Goal: Information Seeking & Learning: Learn about a topic

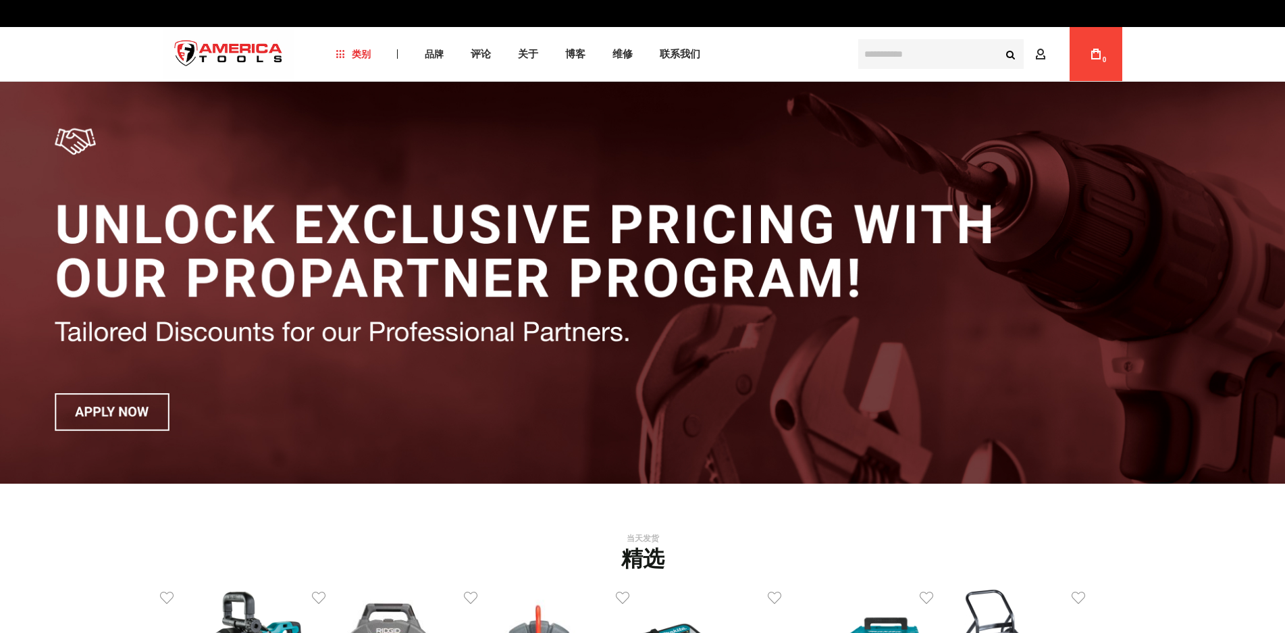
click at [887, 55] on input "text" at bounding box center [940, 54] width 165 height 30
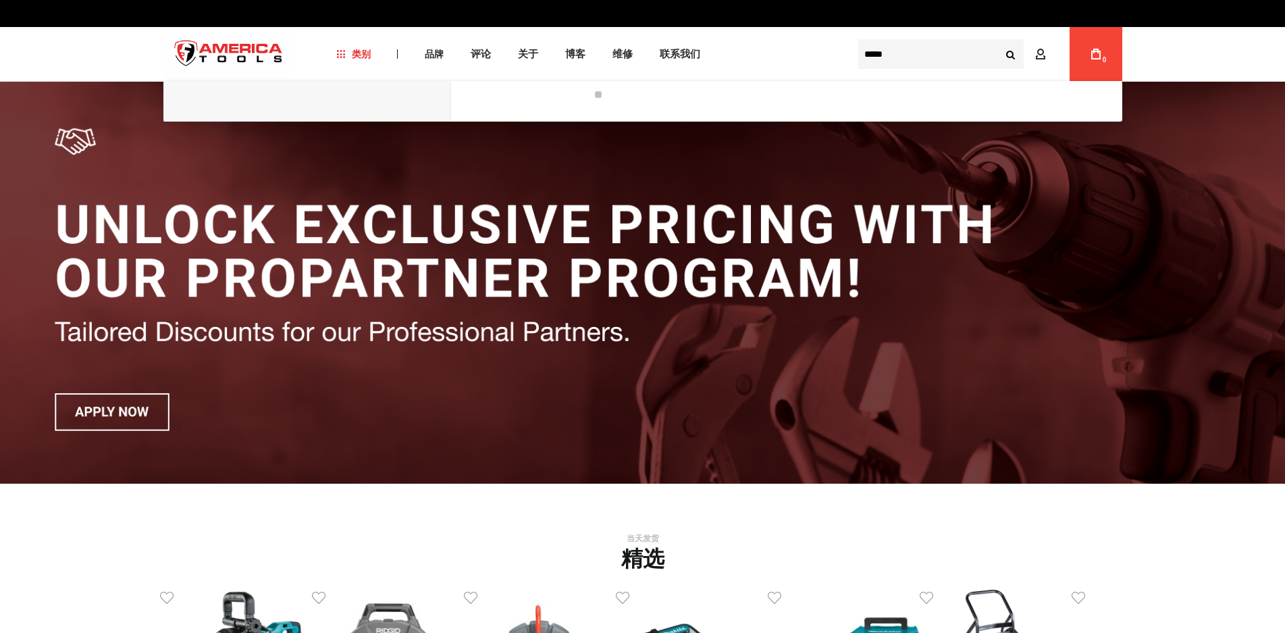
type input "*****"
click at [998, 41] on button "Search" at bounding box center [1011, 54] width 26 height 26
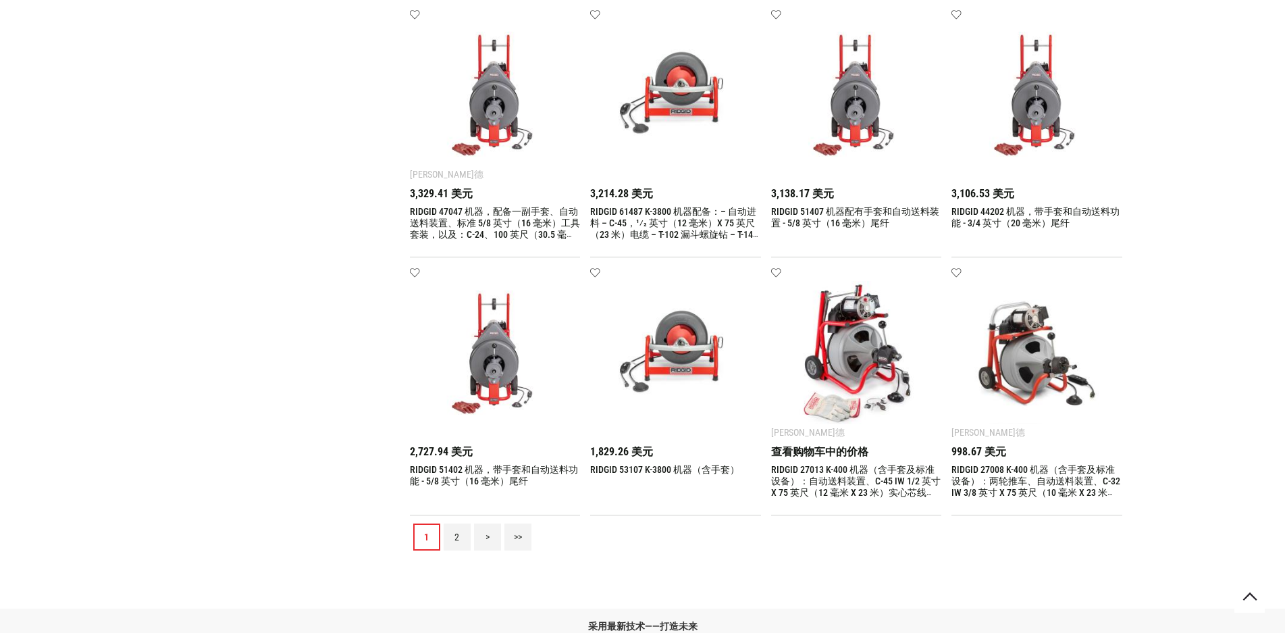
scroll to position [1815, 0]
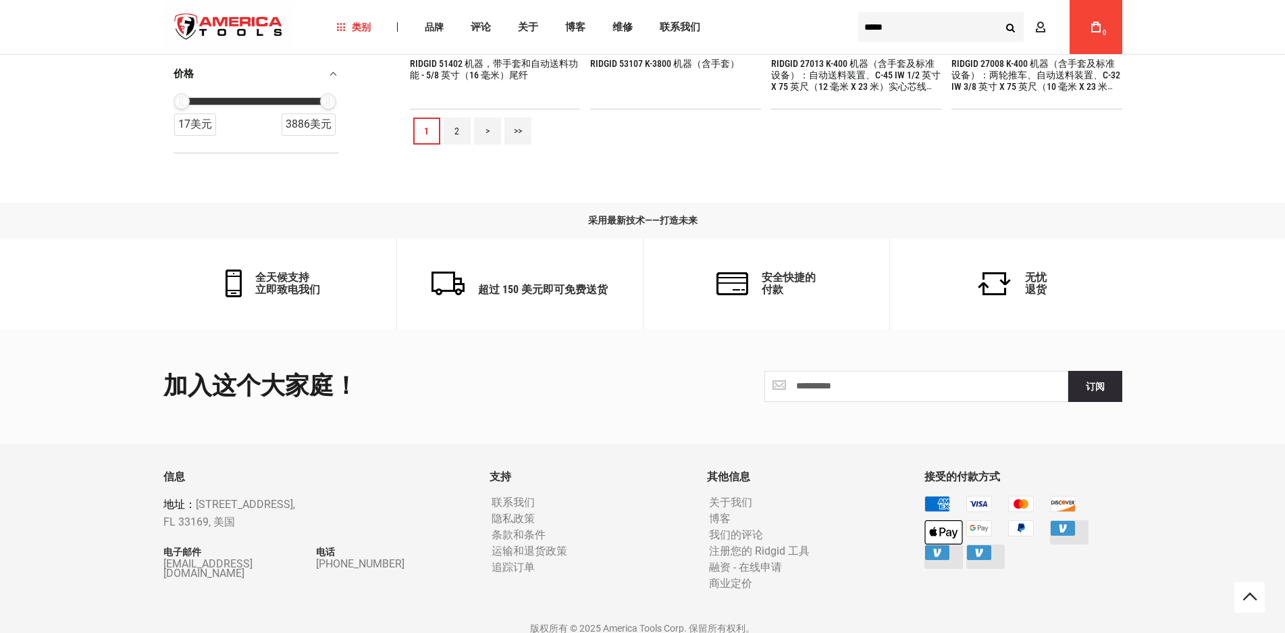
drag, startPoint x: 269, startPoint y: 577, endPoint x: 162, endPoint y: 566, distance: 107.1
click at [162, 566] on div "信息 地址： [STREET_ADDRESS] 电子邮件 [EMAIL_ADDRESS][DOMAIN_NAME] 电话 [PHONE_NUMBER]" at bounding box center [316, 543] width 326 height 144
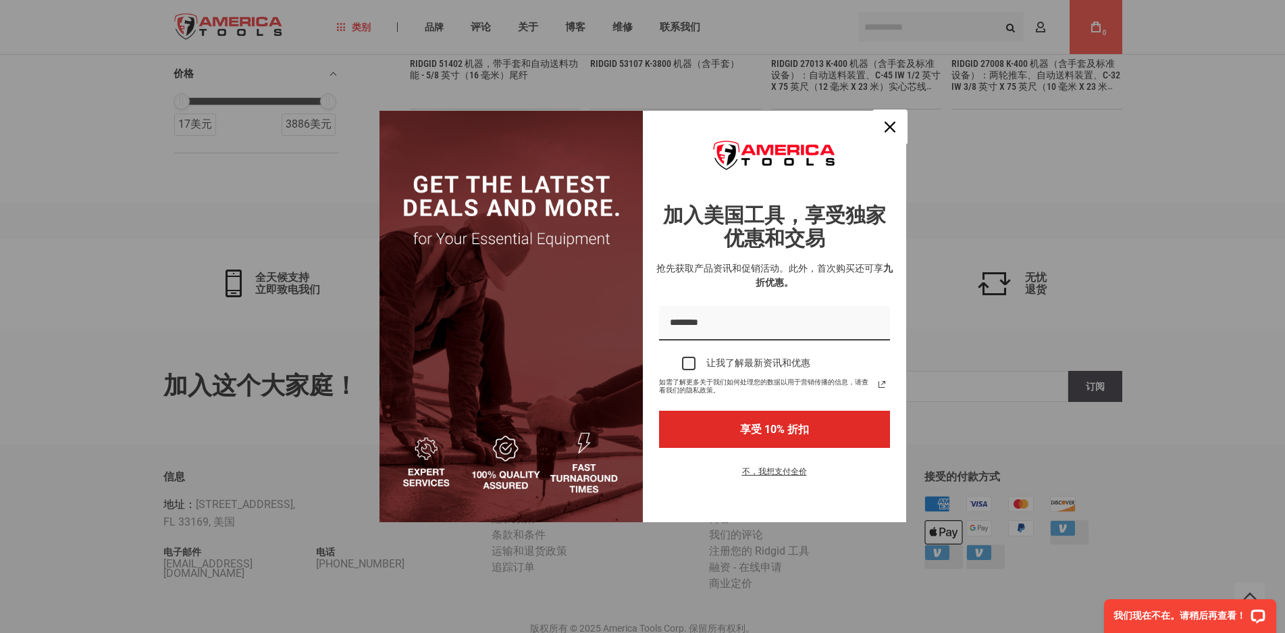
drag, startPoint x: 897, startPoint y: 132, endPoint x: 589, endPoint y: 338, distance: 369.4
click at [896, 132] on div "关闭" at bounding box center [890, 127] width 22 height 22
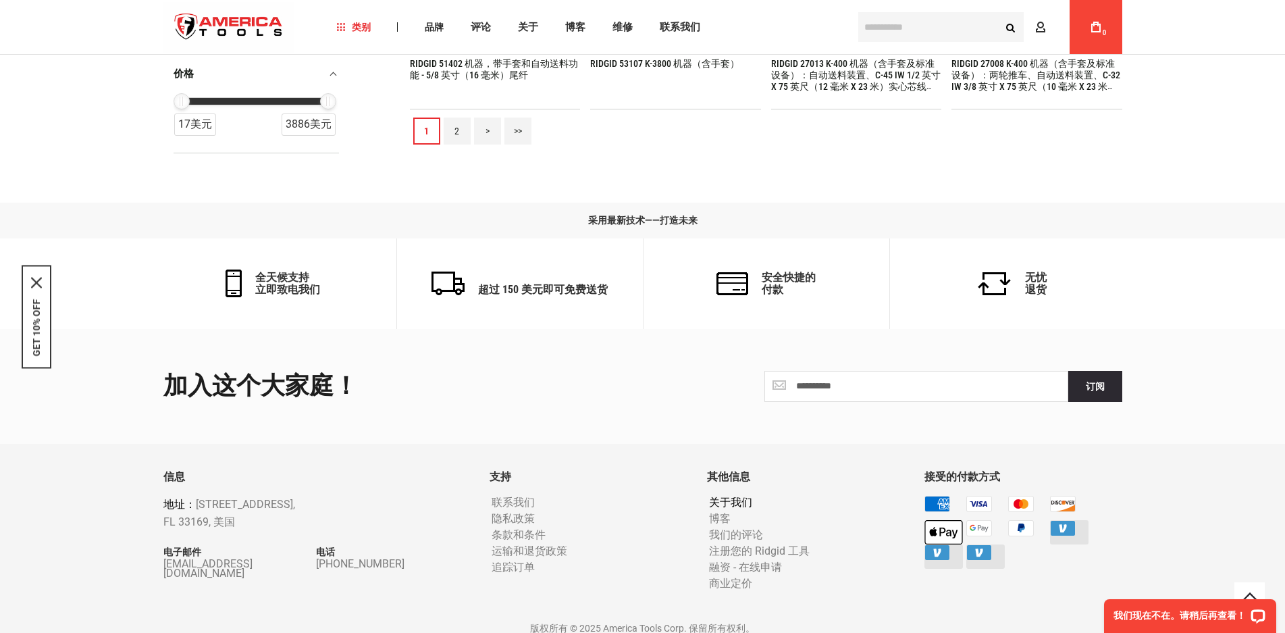
click at [735, 498] on font "关于我们" at bounding box center [730, 502] width 43 height 13
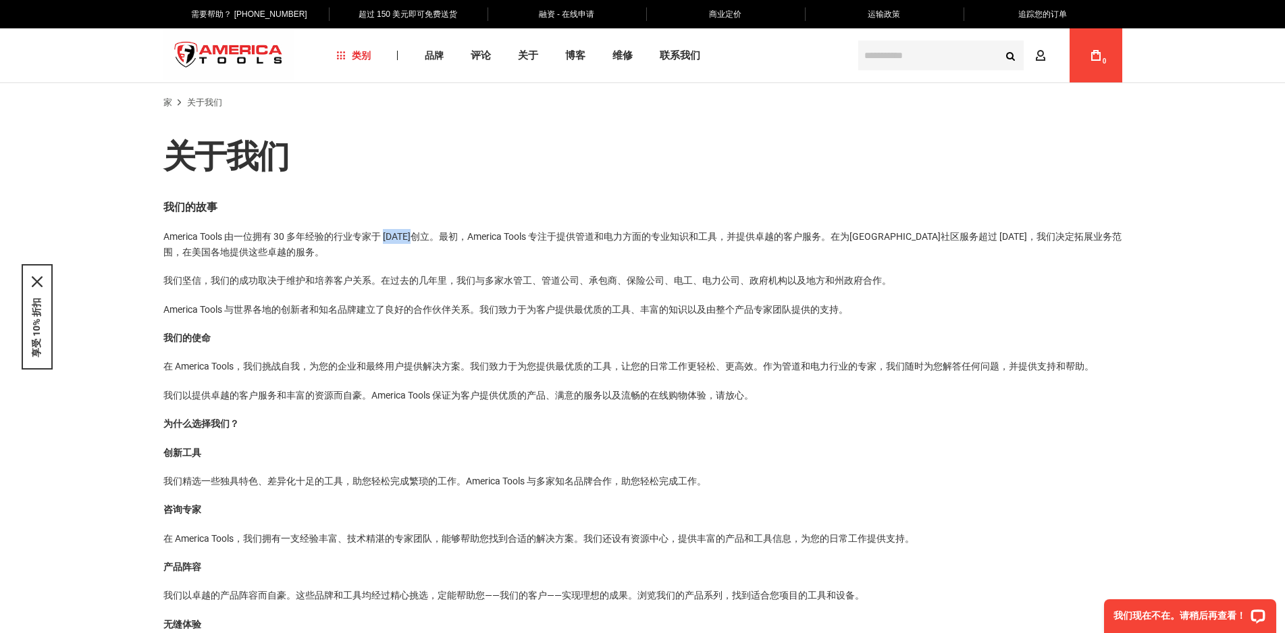
drag, startPoint x: 390, startPoint y: 234, endPoint x: 417, endPoint y: 229, distance: 28.2
click at [417, 229] on p "America Tools 由一位拥有 30 多年经验的行业专家于 2014 年创立。最初，America Tools 专注于提供管道和电力方面的专业知识和工…" at bounding box center [642, 244] width 959 height 30
copy font "2014 年"
